Goal: Information Seeking & Learning: Compare options

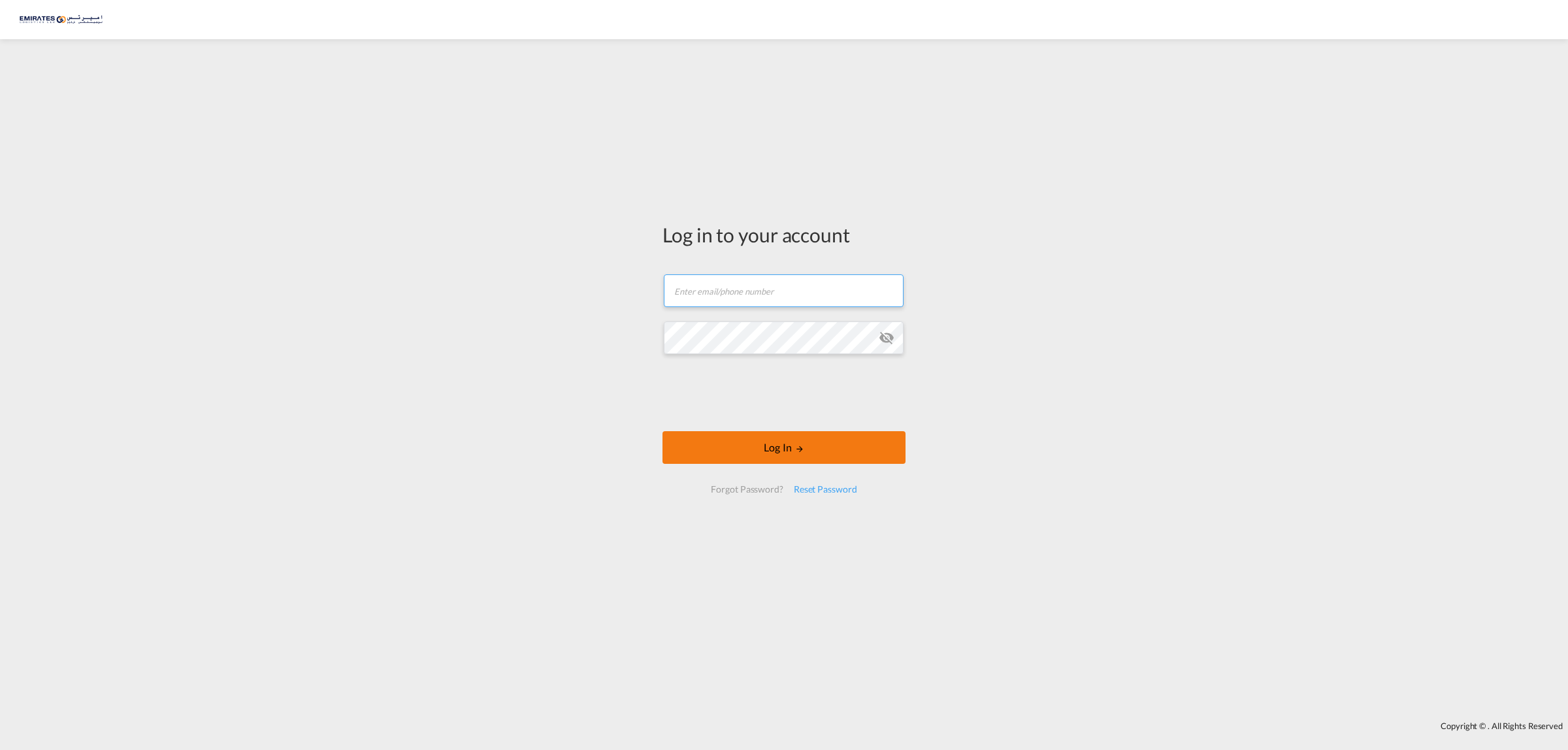
type input "[EMAIL_ADDRESS][DOMAIN_NAME]"
click at [761, 454] on button "Log In" at bounding box center [784, 447] width 243 height 32
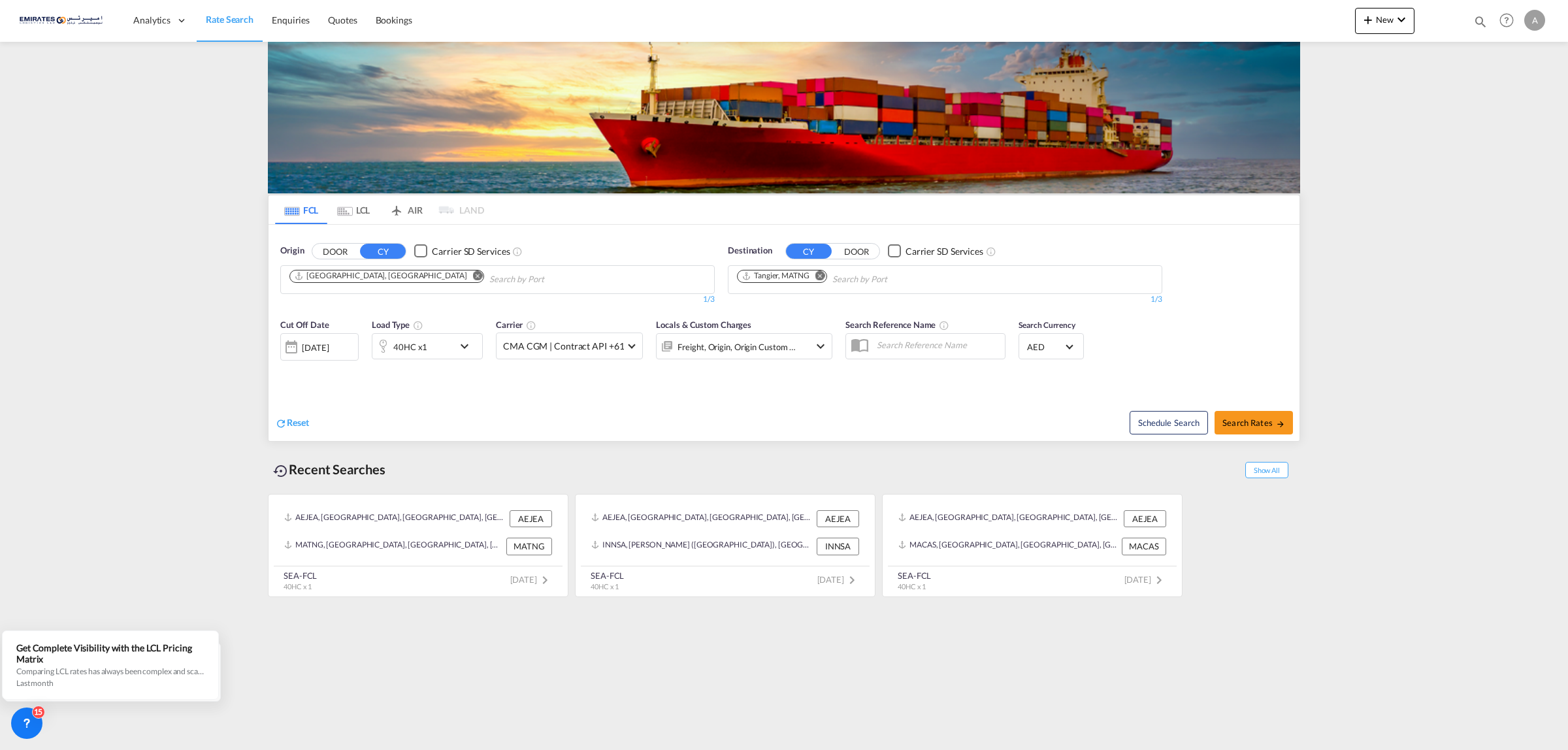
click at [817, 275] on md-icon "Remove" at bounding box center [820, 275] width 10 height 10
click at [780, 275] on body "Analytics Dashboard Rate Search Enquiries Quotes Bookings" at bounding box center [784, 375] width 1568 height 750
type input "karachi"
click at [779, 345] on div "Karachi Pakistan PKKHI" at bounding box center [838, 357] width 249 height 39
click at [865, 274] on md-icon "Remove" at bounding box center [870, 275] width 10 height 10
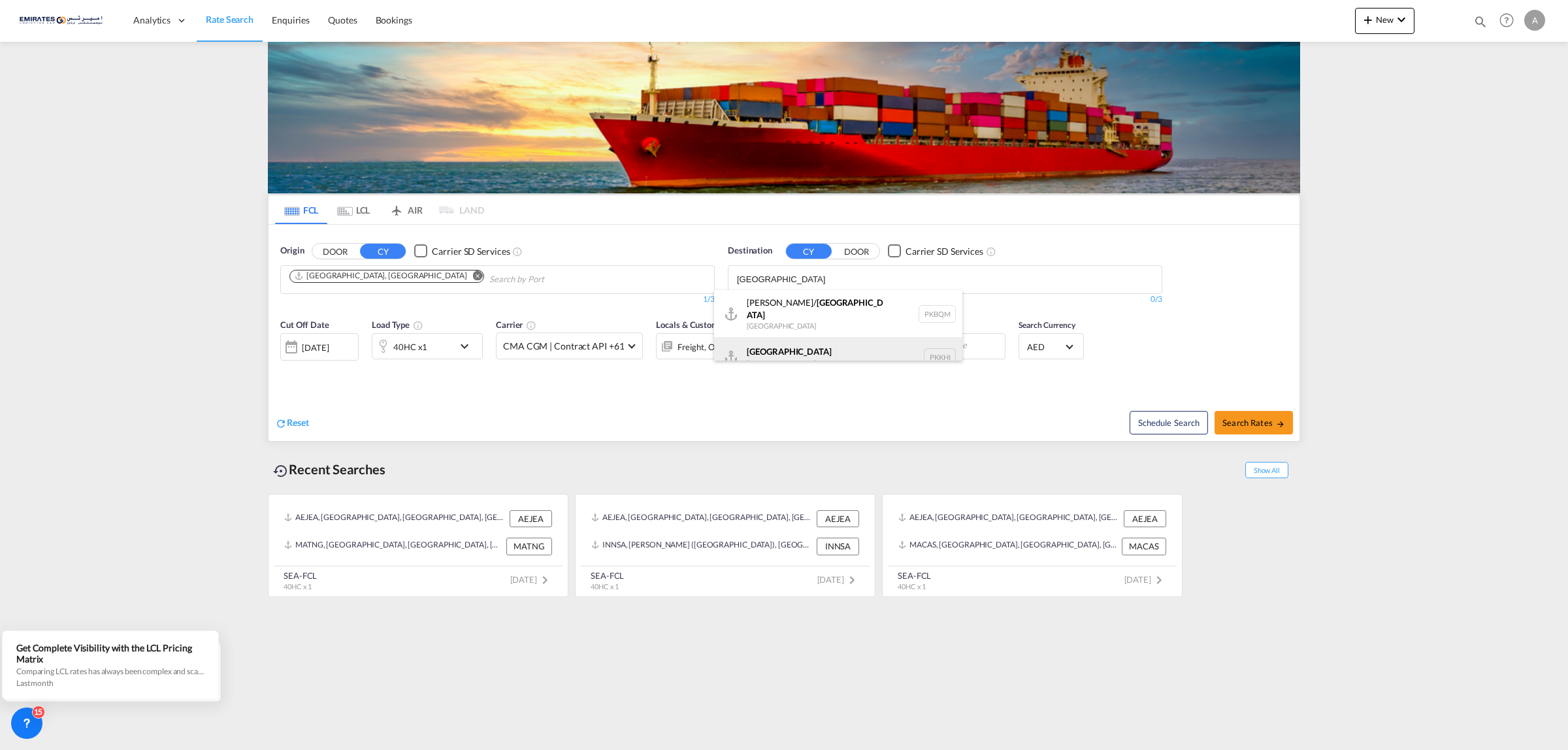
type input "karachi"
click at [815, 348] on div "Karachi Pakistan PKKHI" at bounding box center [838, 357] width 249 height 39
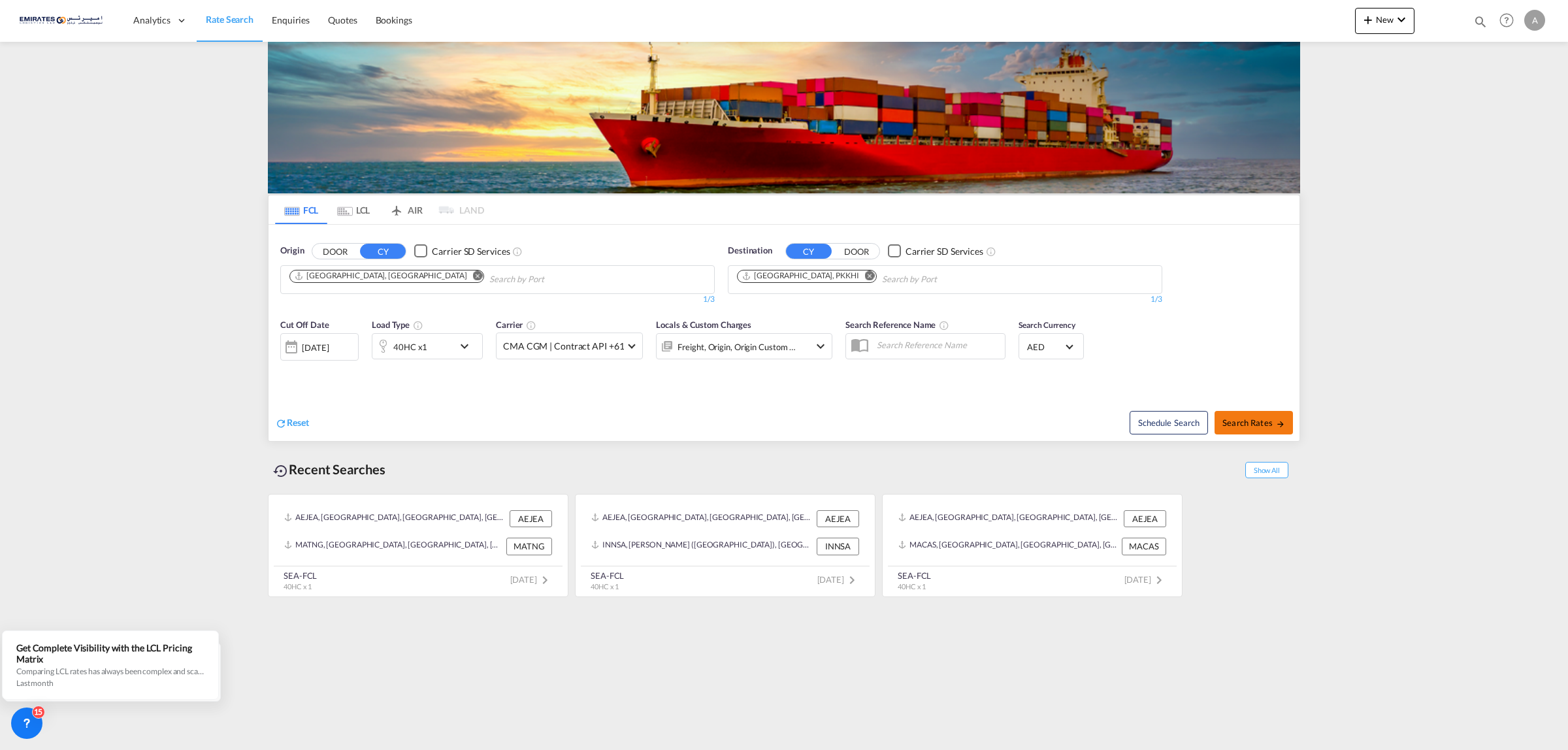
click at [1278, 426] on md-icon "icon-arrow-right" at bounding box center [1280, 424] width 9 height 9
type input "AEJEA to PKKHI / 13 Oct 2025"
click at [825, 274] on md-icon "Remove" at bounding box center [820, 275] width 10 height 10
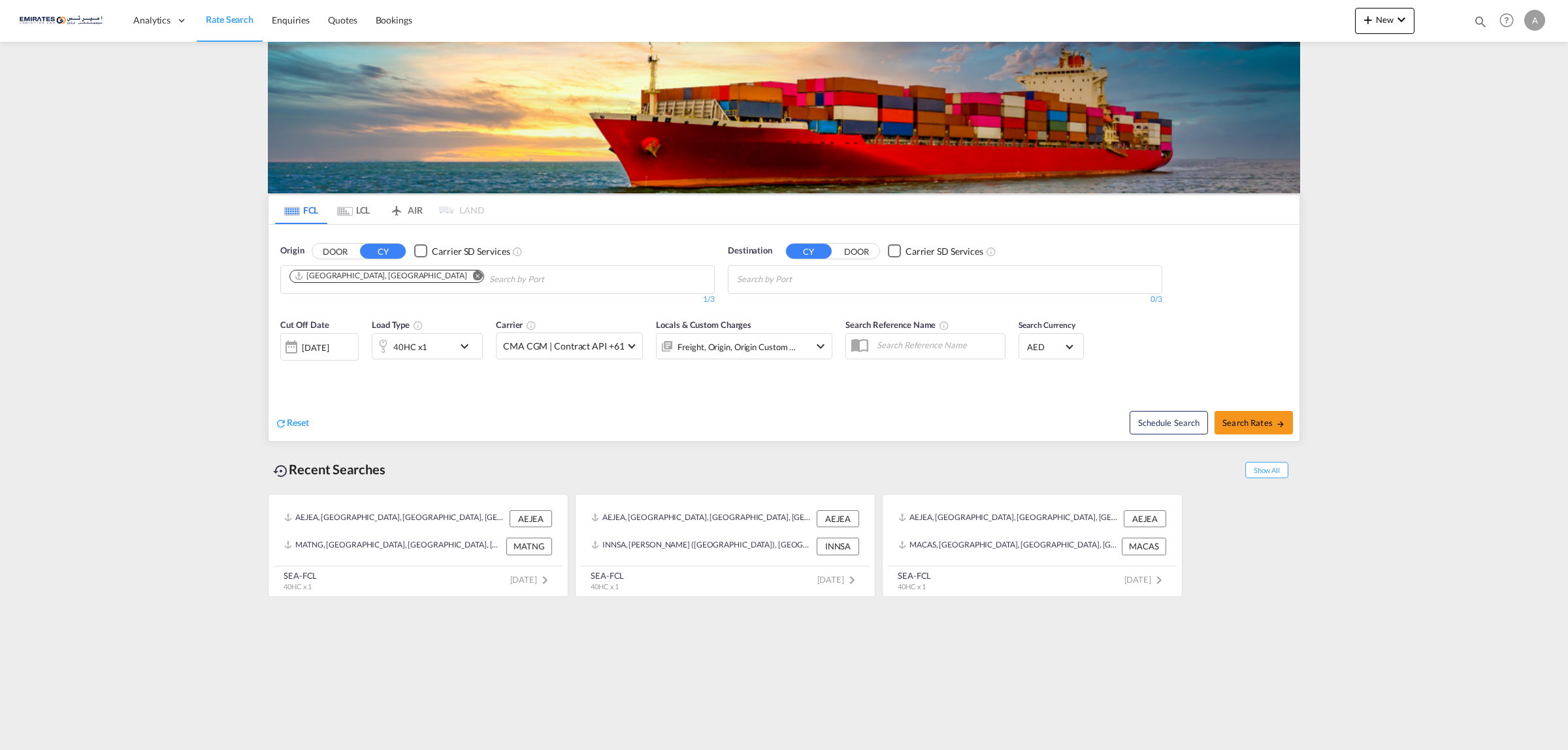
click at [808, 279] on body "Analytics Dashboard Rate Search Enquiries Quotes Bookings" at bounding box center [784, 375] width 1568 height 750
click at [773, 278] on body "Analytics Dashboard Rate Search Enquiries Quotes Bookings" at bounding box center [784, 375] width 1568 height 750
type input "[GEOGRAPHIC_DATA]"
click at [791, 309] on div "Luanda [GEOGRAPHIC_DATA] [PERSON_NAME]" at bounding box center [838, 309] width 249 height 39
click at [1248, 426] on span "Search Rates" at bounding box center [1253, 422] width 63 height 10
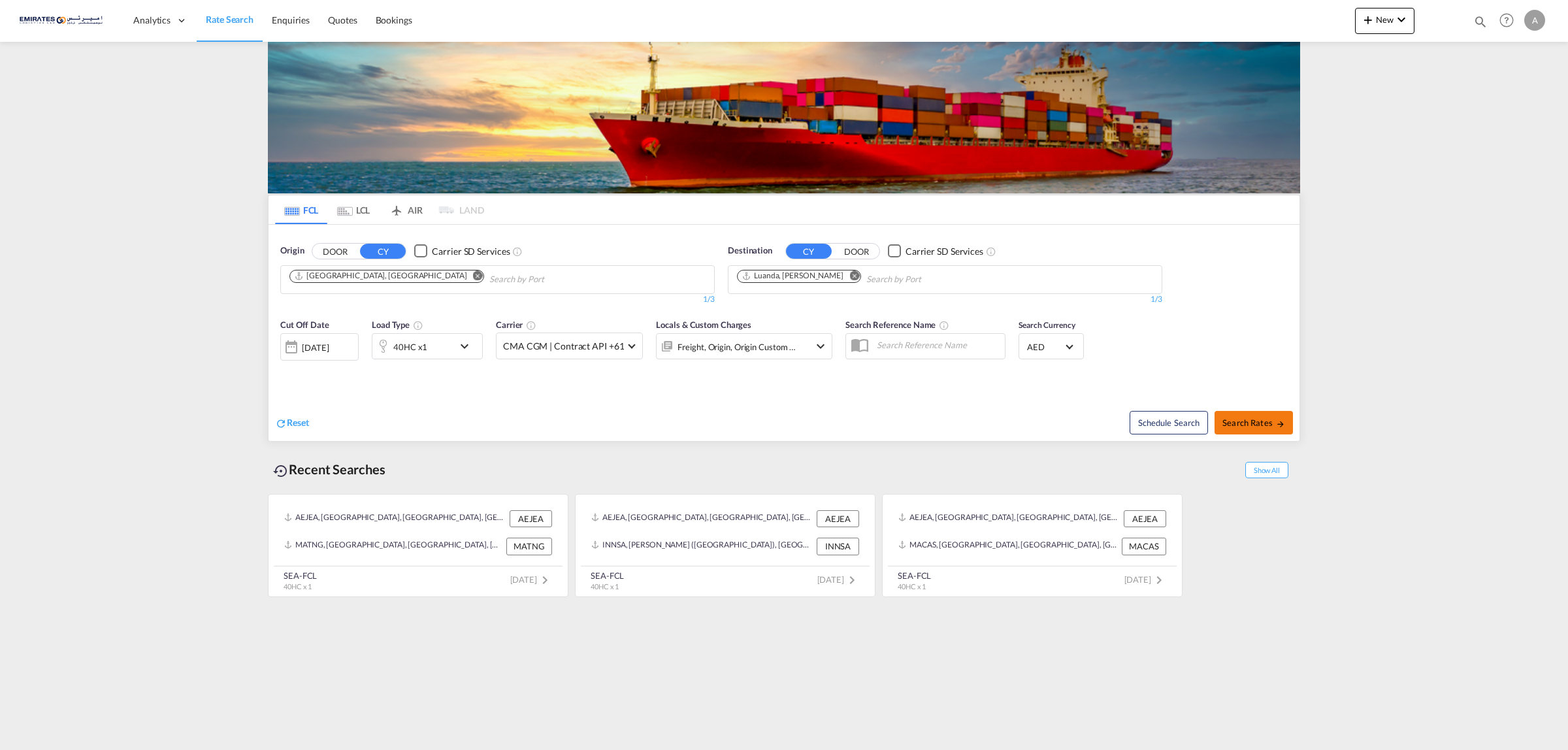
type input "AEJEA to [PERSON_NAME] / [DATE]"
